Goal: Task Accomplishment & Management: Understand process/instructions

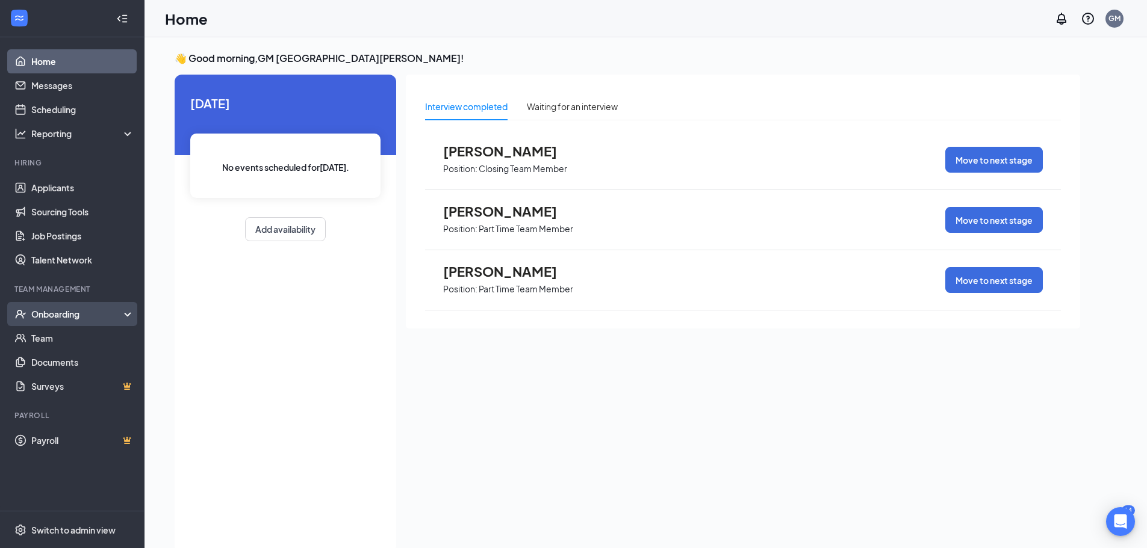
click at [71, 314] on div "Onboarding" at bounding box center [77, 314] width 93 height 12
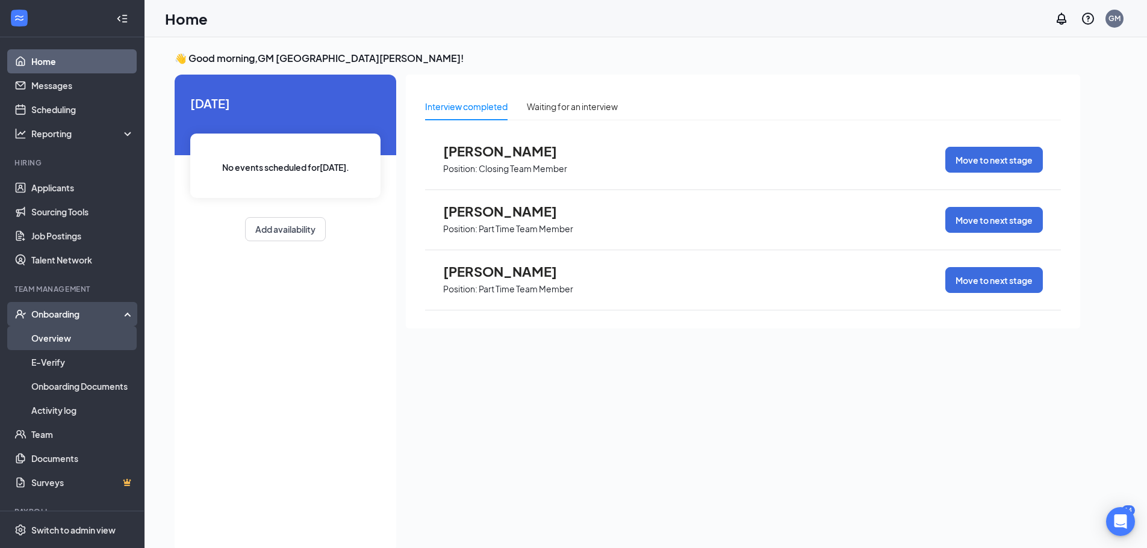
click at [71, 343] on link "Overview" at bounding box center [82, 338] width 103 height 24
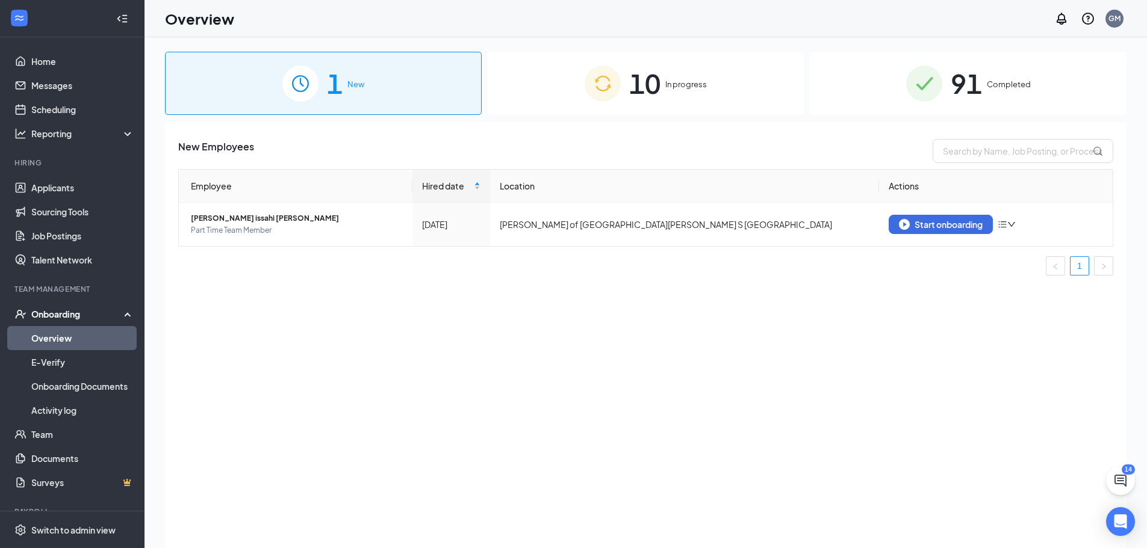
click at [738, 71] on div "10 In progress" at bounding box center [646, 83] width 317 height 63
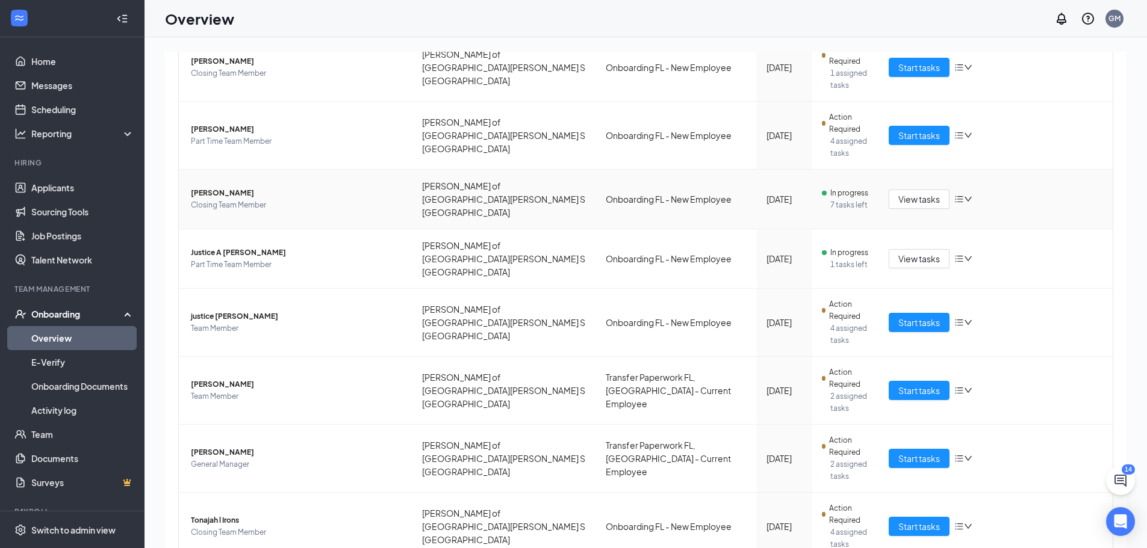
scroll to position [325, 0]
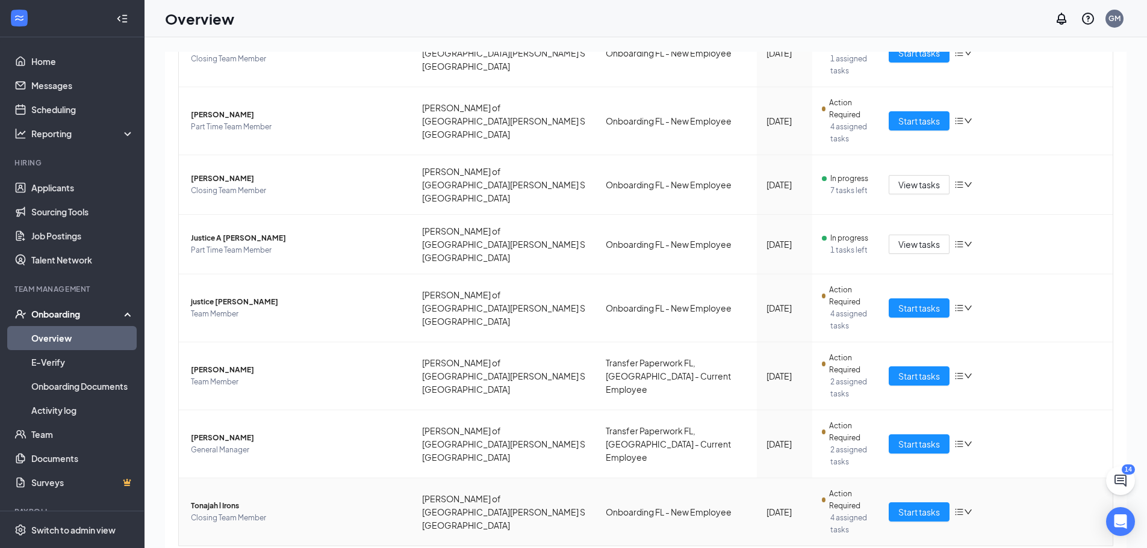
click at [322, 512] on span "Closing Team Member" at bounding box center [297, 518] width 212 height 12
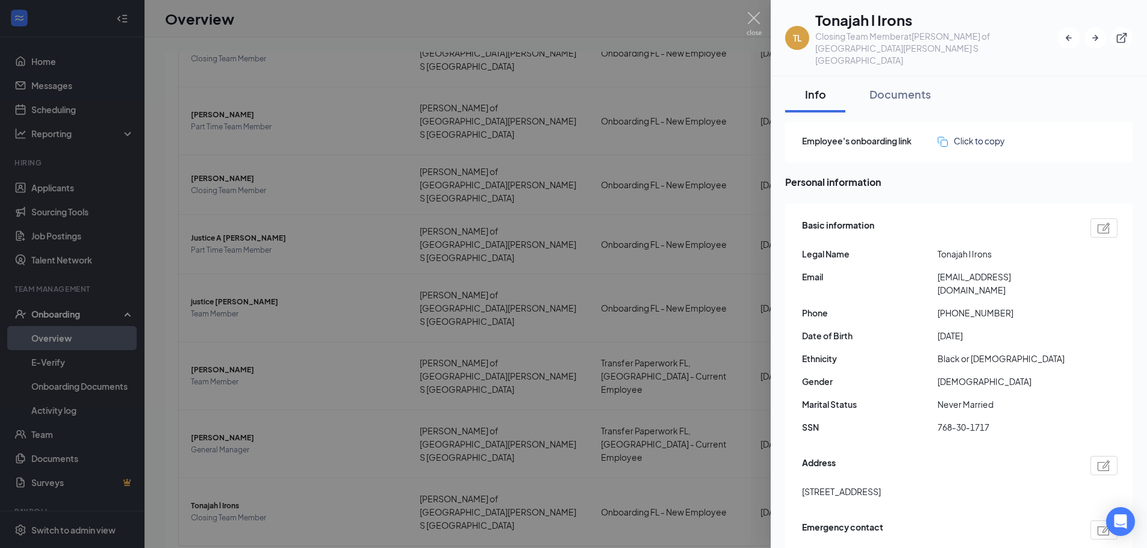
click at [661, 506] on div at bounding box center [573, 274] width 1147 height 548
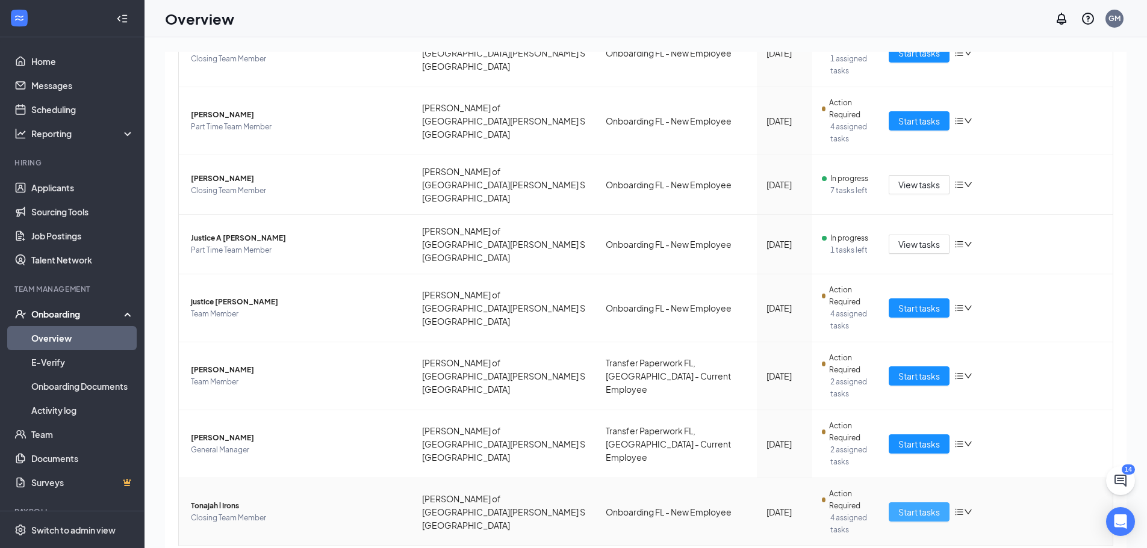
click at [910, 506] on span "Start tasks" at bounding box center [919, 512] width 42 height 13
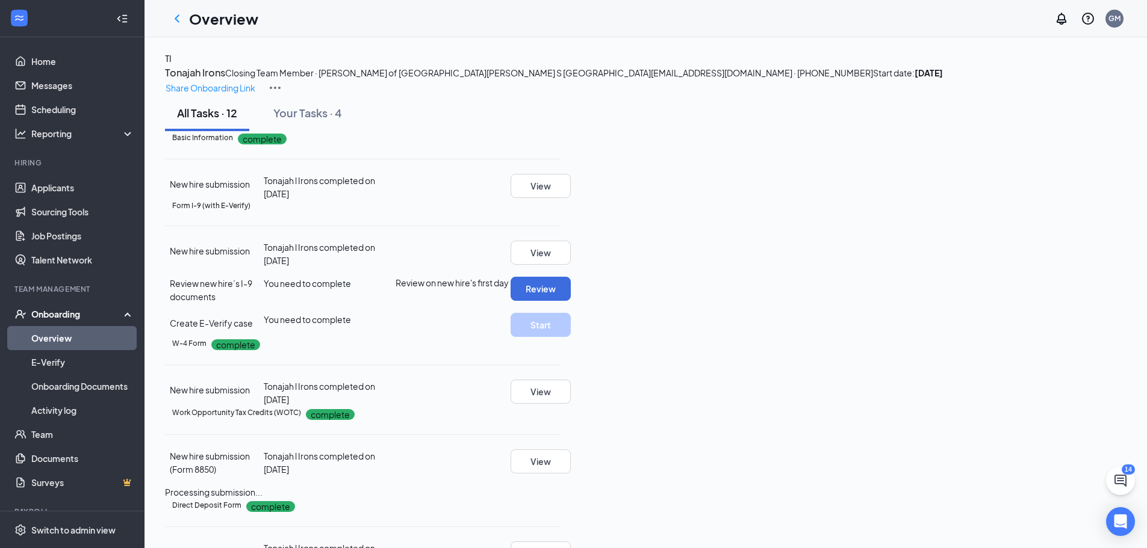
click at [479, 131] on div "All Tasks · 12 Your Tasks · 4" at bounding box center [646, 113] width 962 height 36
